Goal: Check status

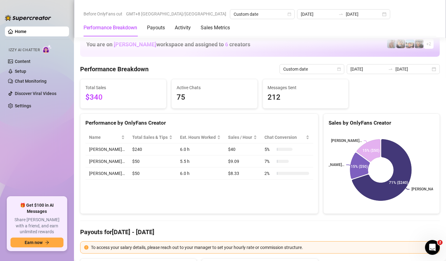
scroll to position [709, 0]
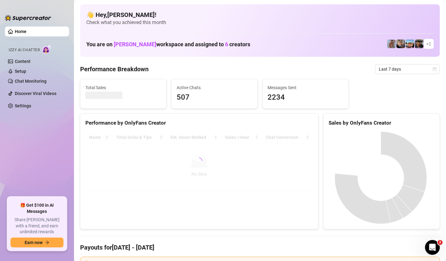
click at [416, 69] on span "Last 7 days" at bounding box center [407, 68] width 57 height 9
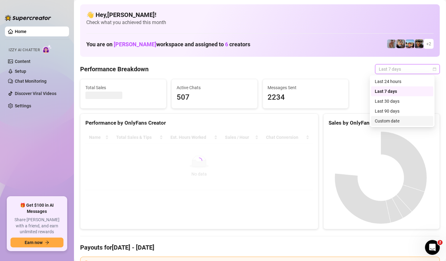
click at [397, 117] on div "Custom date" at bounding box center [402, 120] width 55 height 7
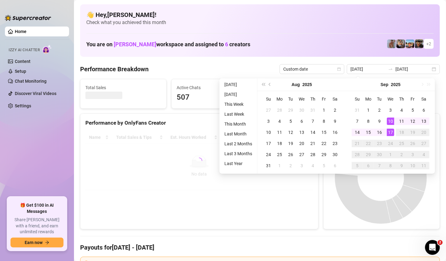
click at [388, 132] on div "17" at bounding box center [390, 132] width 7 height 7
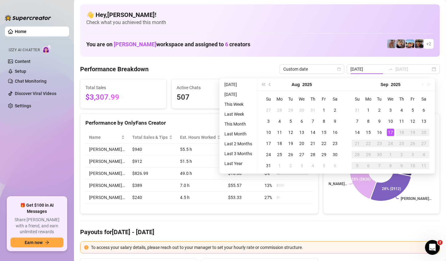
click at [390, 131] on div "George… Joey… Zach… Nathan… JUSTIN… 28% ($940) 28% ($912) 25% ($826) 12% ($389)…" at bounding box center [382, 169] width 116 height 87
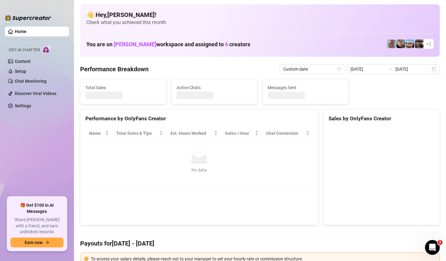
type input "2025-09-17"
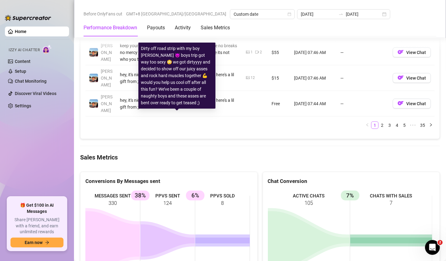
scroll to position [801, 0]
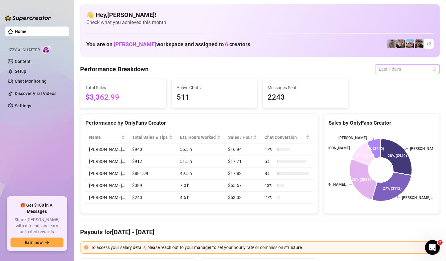
click at [419, 66] on span "Last 7 days" at bounding box center [407, 68] width 57 height 9
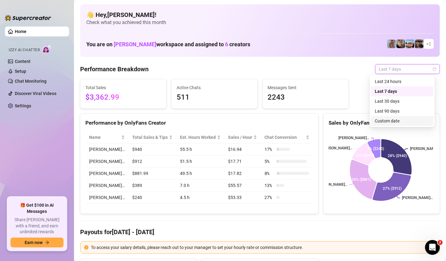
click at [392, 121] on div "Custom date" at bounding box center [402, 120] width 55 height 7
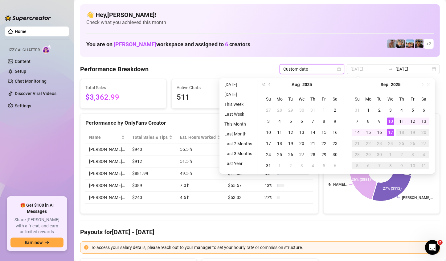
type input "2025-09-17"
click at [389, 130] on div "17" at bounding box center [390, 132] width 7 height 7
type input "2025-09-17"
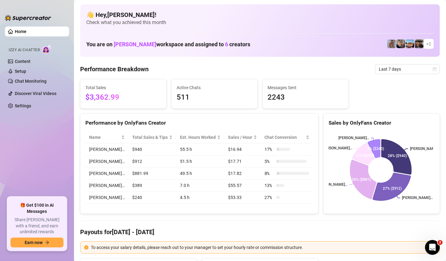
click at [380, 24] on span "Check what you achieved this month" at bounding box center [259, 22] width 347 height 7
